Goal: Check status: Check status

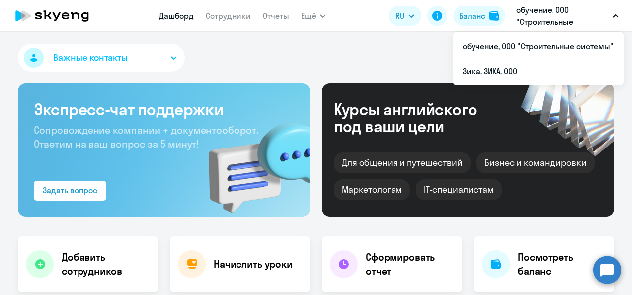
select select "30"
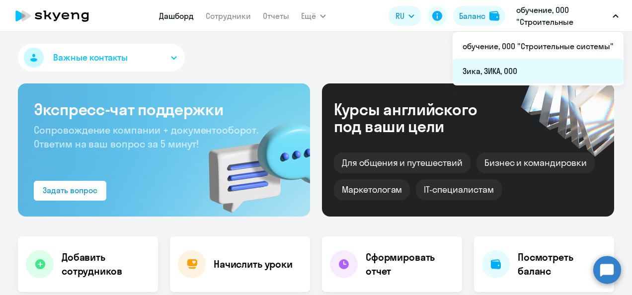
click at [507, 69] on li "Зика, ЗИКА, ООО" at bounding box center [538, 71] width 171 height 25
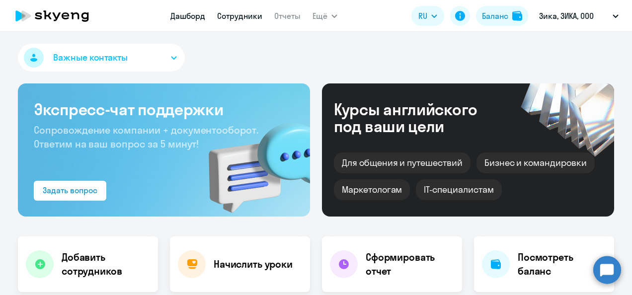
click at [250, 15] on link "Сотрудники" at bounding box center [239, 16] width 45 height 10
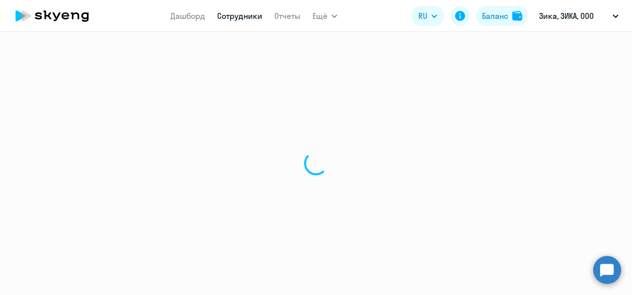
select select "30"
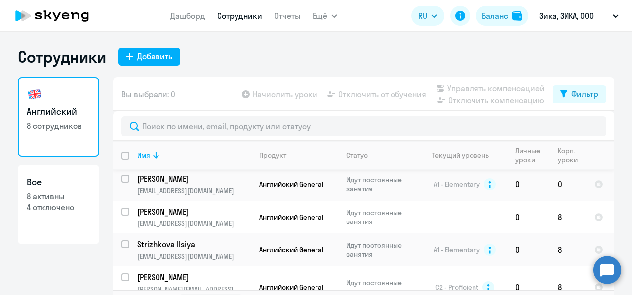
scroll to position [50, 0]
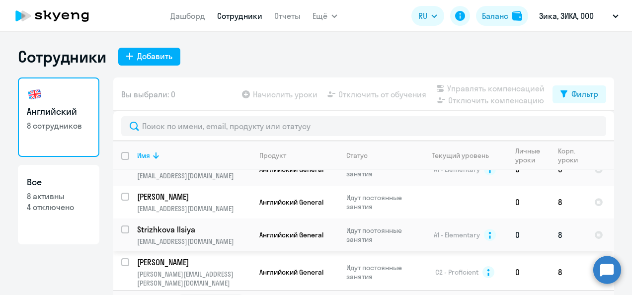
click at [191, 234] on p "Strizhkova Ilsiya" at bounding box center [193, 229] width 112 height 11
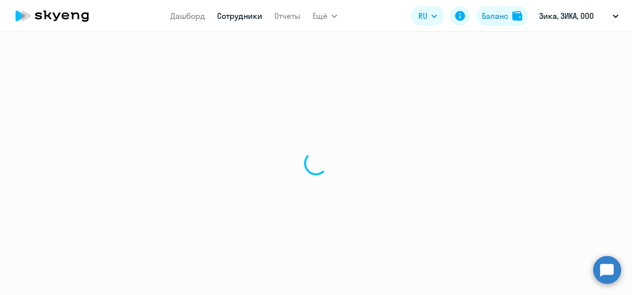
select select "english"
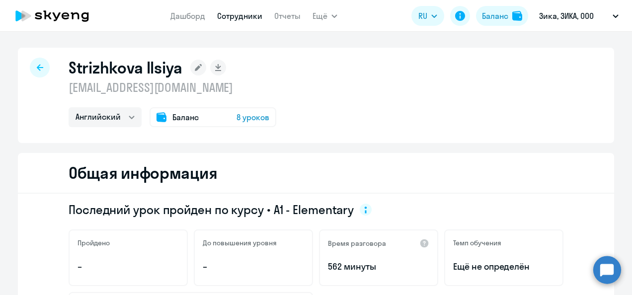
click at [253, 116] on span "8 уроков" at bounding box center [253, 117] width 33 height 12
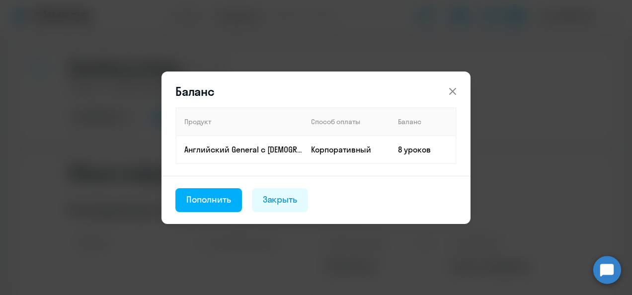
click at [454, 94] on icon at bounding box center [453, 91] width 12 height 12
